Goal: Register for event/course

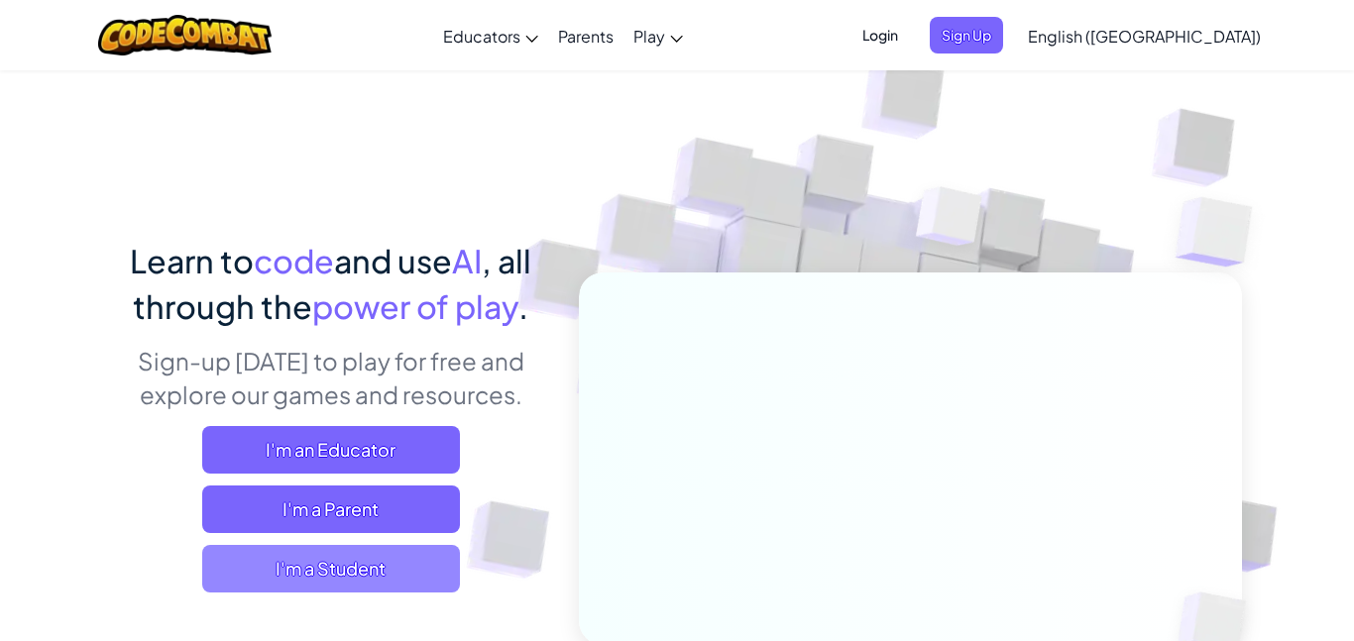
click at [406, 565] on span "I'm a Student" at bounding box center [331, 569] width 258 height 48
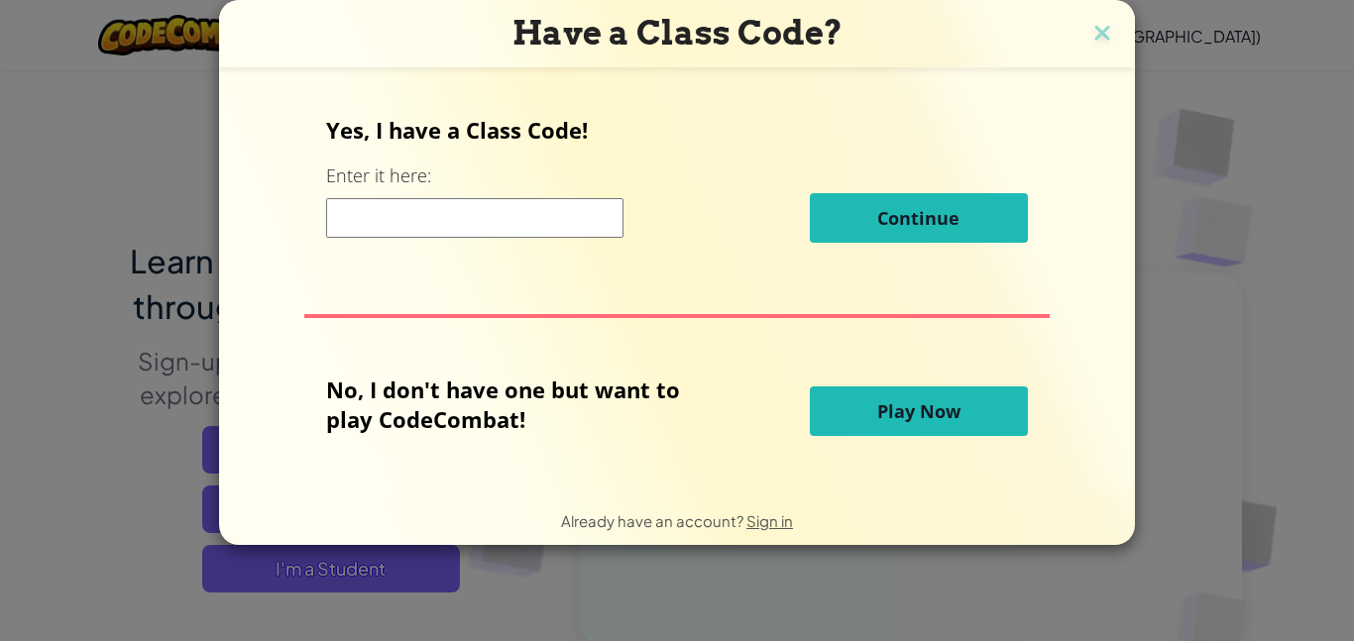
click at [506, 223] on input at bounding box center [474, 218] width 297 height 40
type input "c"
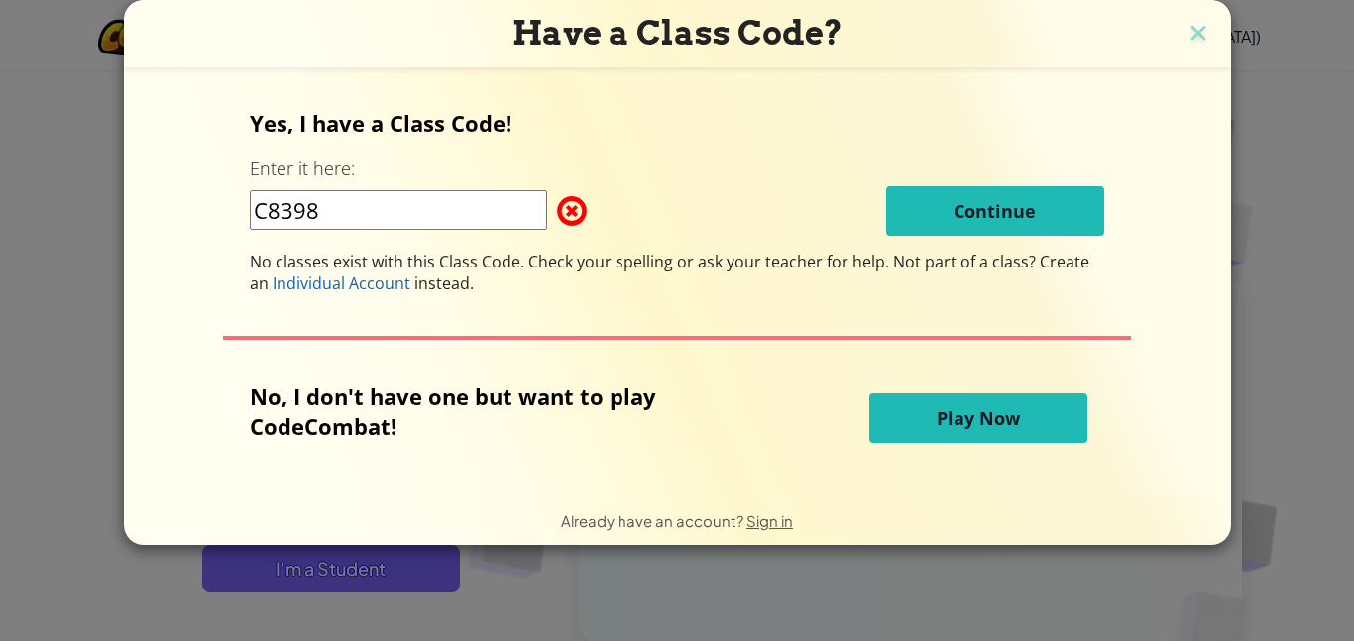
click at [367, 210] on input "C8398" at bounding box center [398, 210] width 297 height 40
type input "C"
type input "KingJellyGate"
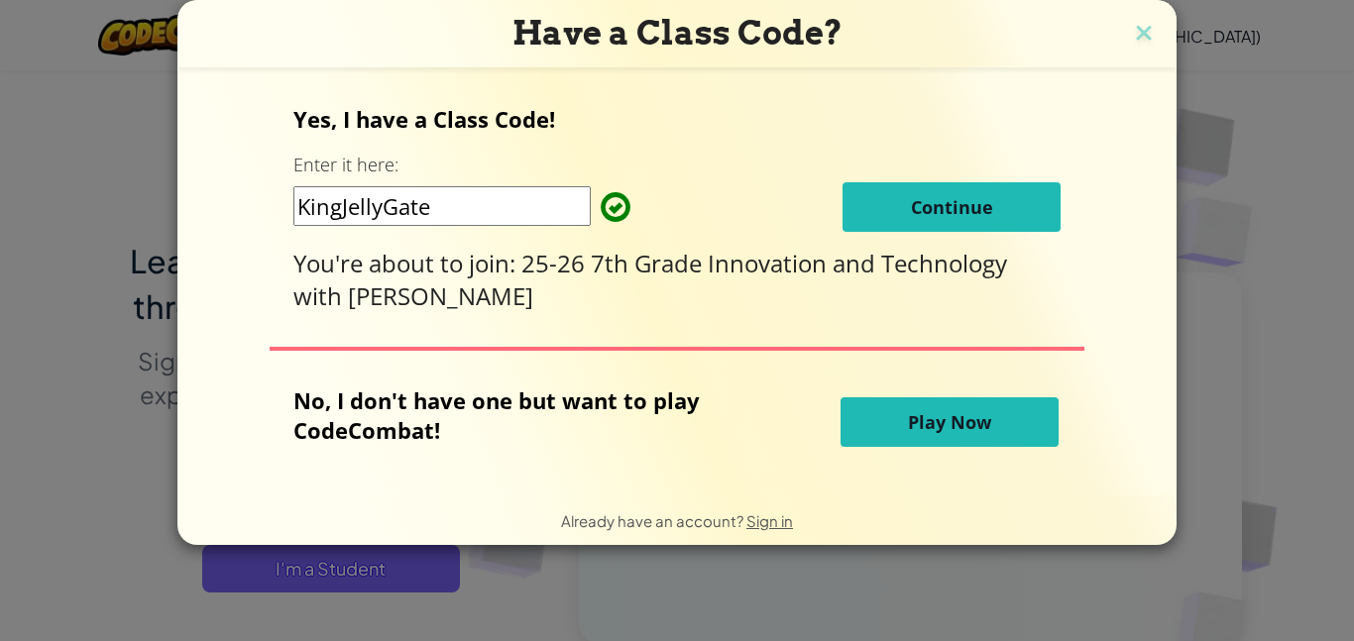
click at [975, 209] on span "Continue" at bounding box center [952, 207] width 82 height 24
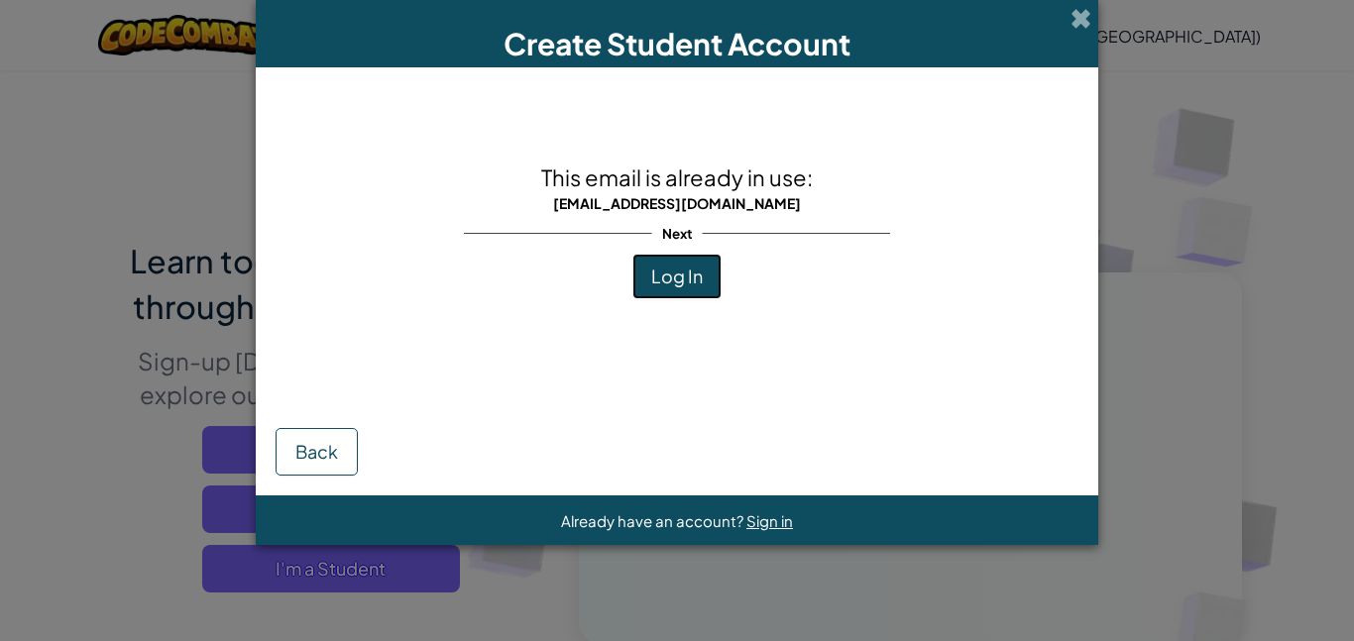
click at [675, 267] on span "Log In" at bounding box center [677, 276] width 52 height 23
